Goal: Information Seeking & Learning: Learn about a topic

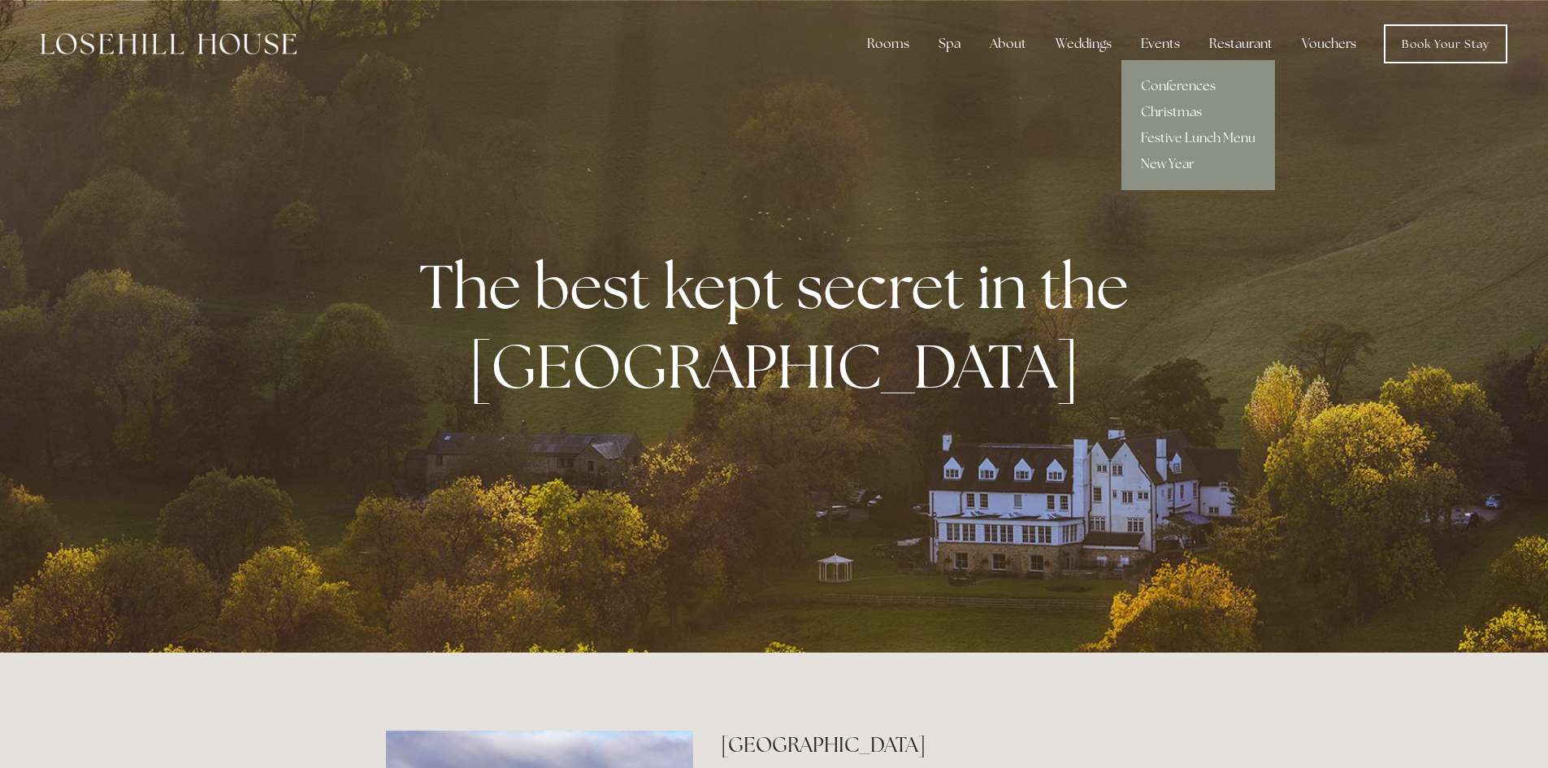
click at [1168, 115] on link "Christmas" at bounding box center [1199, 112] width 154 height 26
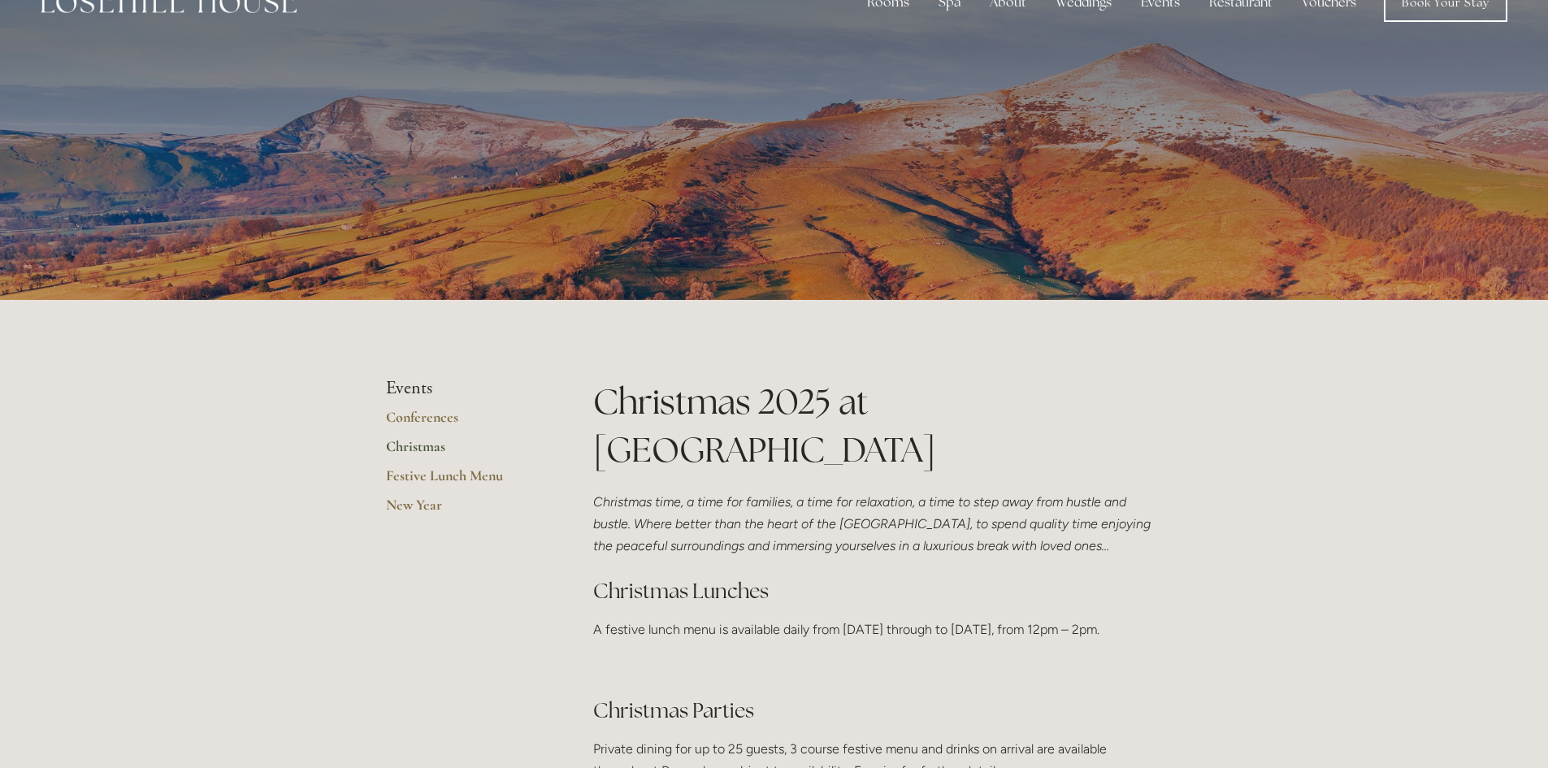
scroll to position [81, 0]
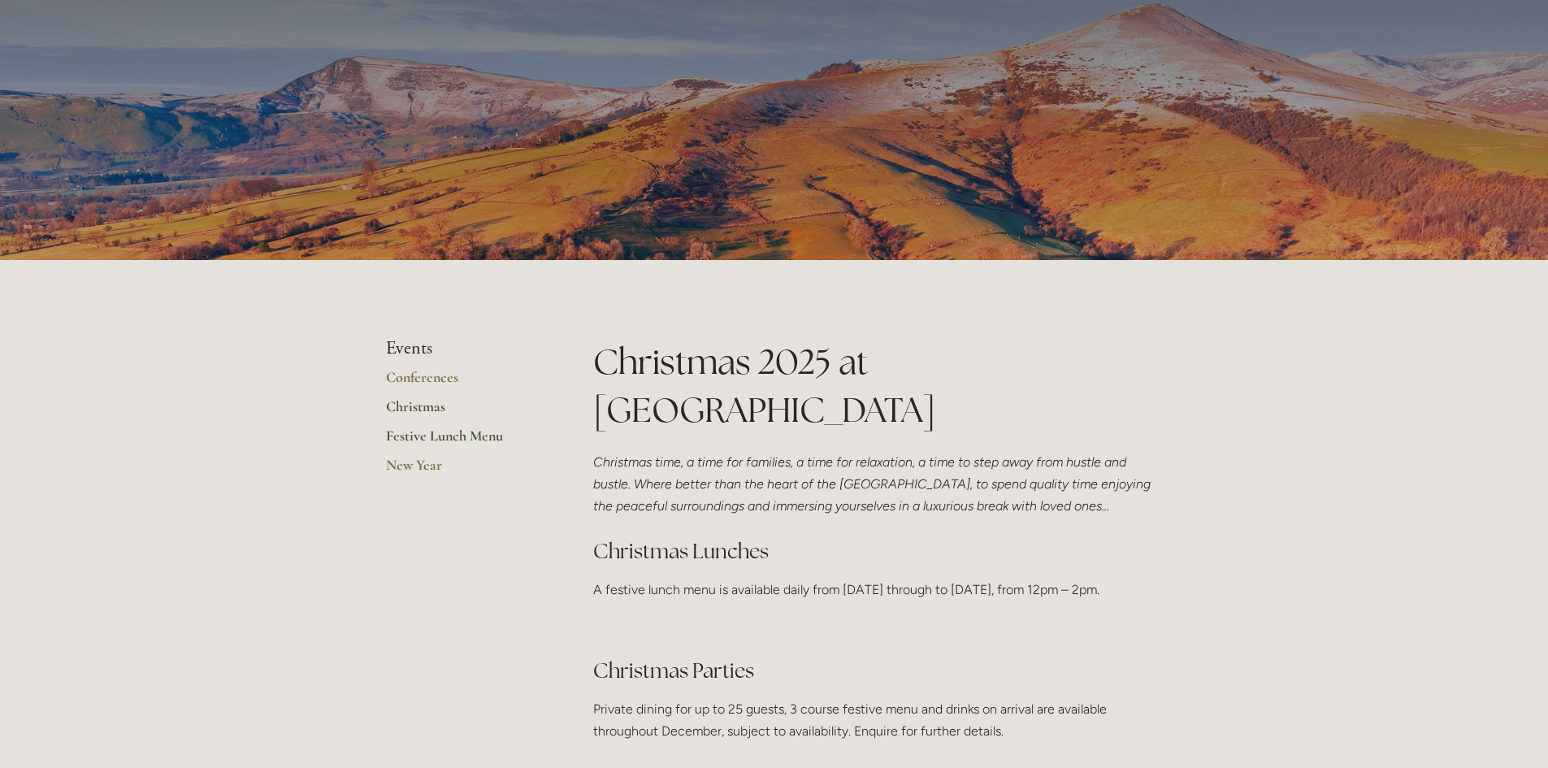
click at [467, 431] on link "Festive Lunch Menu" at bounding box center [463, 441] width 155 height 29
